Goal: Transaction & Acquisition: Purchase product/service

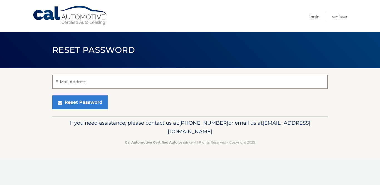
click at [103, 81] on input "E-Mail Address" at bounding box center [189, 82] width 275 height 14
type input "mikefornino66@gmail.com"
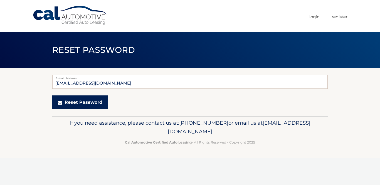
click at [81, 105] on button "Reset Password" at bounding box center [80, 102] width 56 height 14
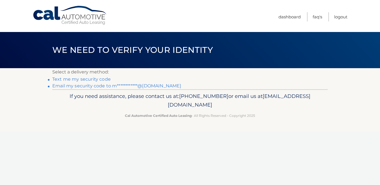
click at [64, 81] on link "Text me my security code" at bounding box center [81, 79] width 58 height 5
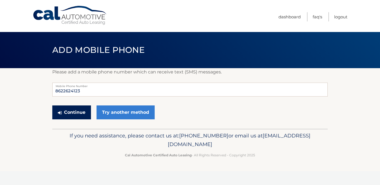
click at [72, 110] on button "Continue" at bounding box center [71, 112] width 39 height 14
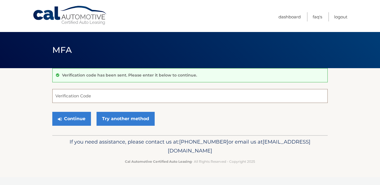
click at [56, 97] on input "Verification Code" at bounding box center [189, 96] width 275 height 14
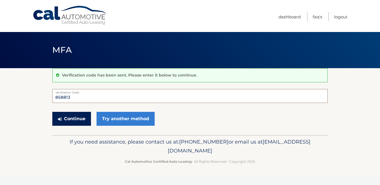
type input "858813"
click at [58, 123] on button "Continue" at bounding box center [71, 119] width 39 height 14
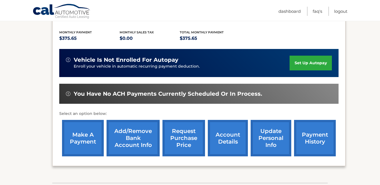
scroll to position [111, 0]
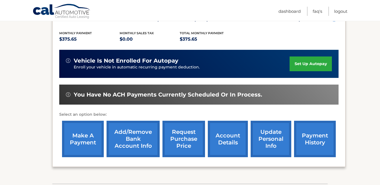
click at [90, 140] on link "make a payment" at bounding box center [83, 139] width 42 height 36
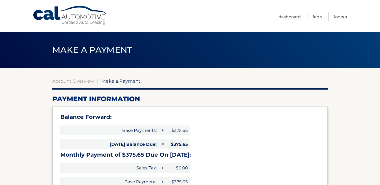
select select "Yzc3NmE5ZWYtOTc0YS00YzAyLTllMTYtZTk1MzgxZjAwNzNl"
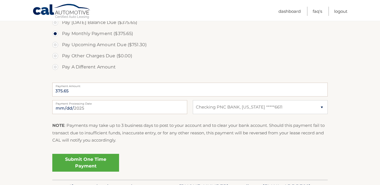
scroll to position [200, 0]
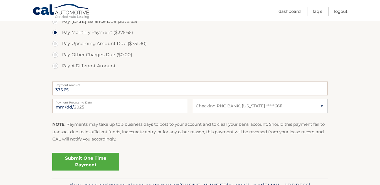
click at [93, 161] on link "Submit One Time Payment" at bounding box center [85, 162] width 67 height 18
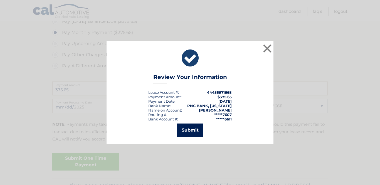
click at [187, 127] on button "Submit" at bounding box center [190, 130] width 26 height 13
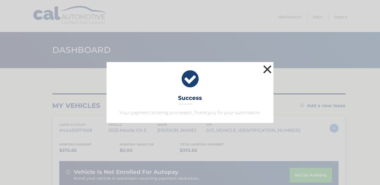
click at [270, 68] on button "×" at bounding box center [267, 69] width 11 height 11
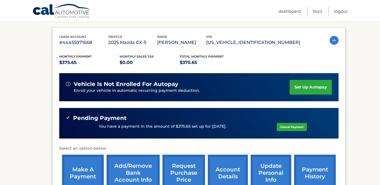
scroll to position [87, 0]
